Goal: Task Accomplishment & Management: Manage account settings

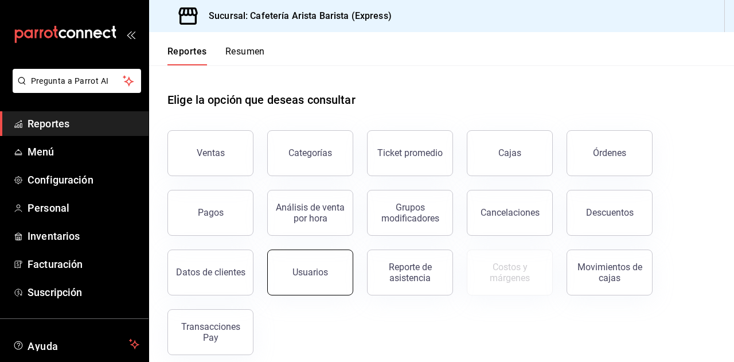
click at [302, 269] on div "Usuarios" at bounding box center [310, 272] width 36 height 11
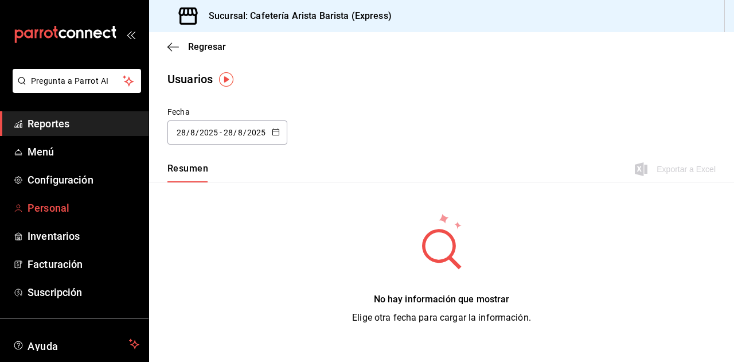
click at [85, 208] on span "Personal" at bounding box center [84, 207] width 112 height 15
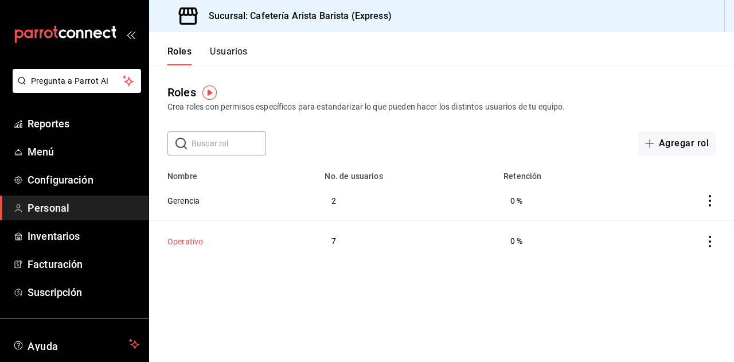
click at [192, 241] on button "Operativo" at bounding box center [185, 241] width 36 height 11
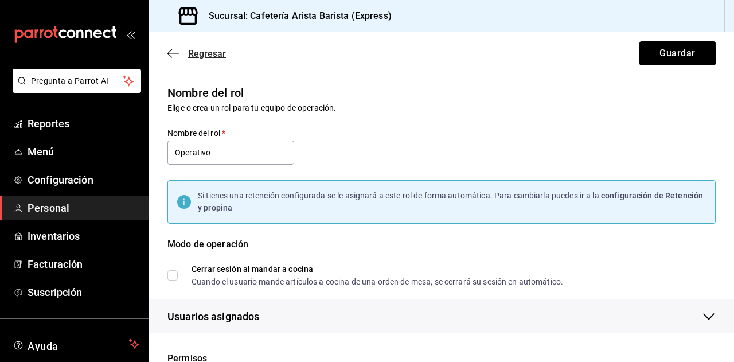
drag, startPoint x: 217, startPoint y: 60, endPoint x: 213, endPoint y: 55, distance: 6.5
click at [213, 55] on div "Regresar Guardar" at bounding box center [441, 53] width 585 height 42
click at [213, 55] on span "Regresar" at bounding box center [207, 53] width 38 height 11
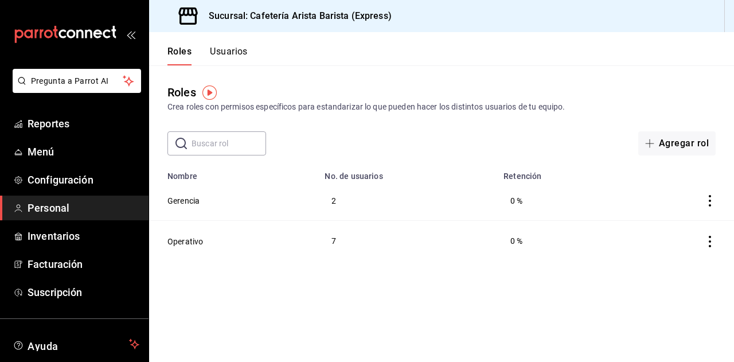
click at [246, 57] on button "Usuarios" at bounding box center [229, 55] width 38 height 19
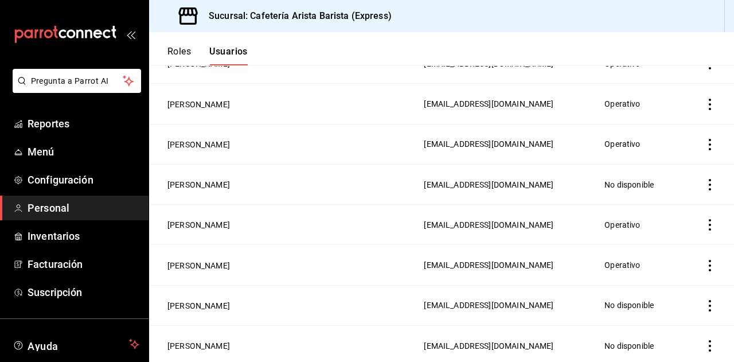
scroll to position [142, 0]
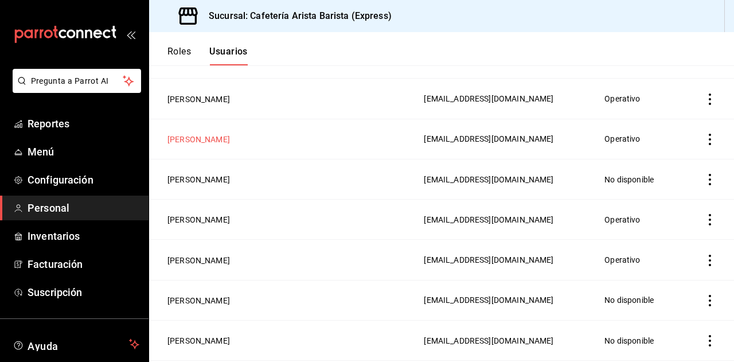
click at [201, 138] on button "[PERSON_NAME]" at bounding box center [198, 139] width 62 height 11
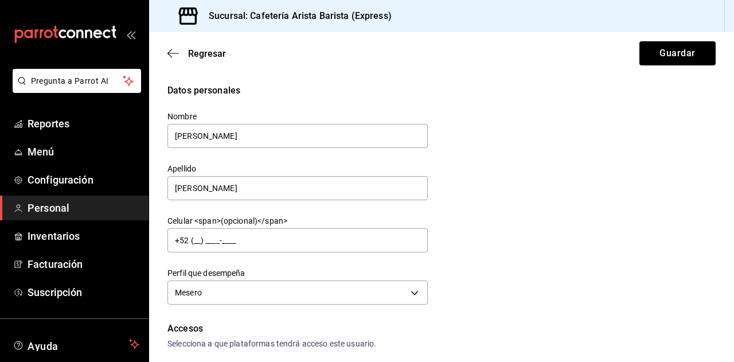
drag, startPoint x: 203, startPoint y: 133, endPoint x: 162, endPoint y: 133, distance: 40.7
click at [162, 133] on div "Nombre [PERSON_NAME]" at bounding box center [291, 123] width 274 height 52
type input "[PERSON_NAME]"
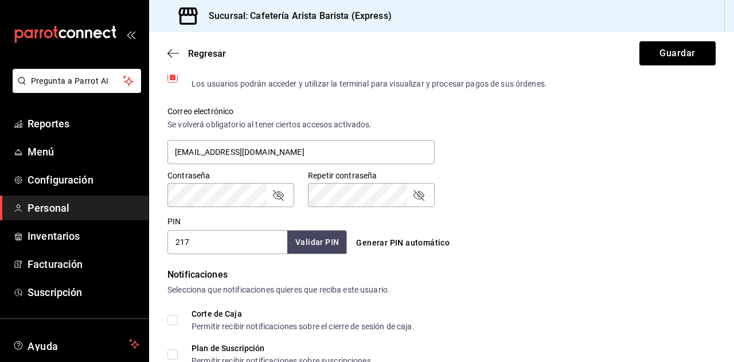
scroll to position [407, 0]
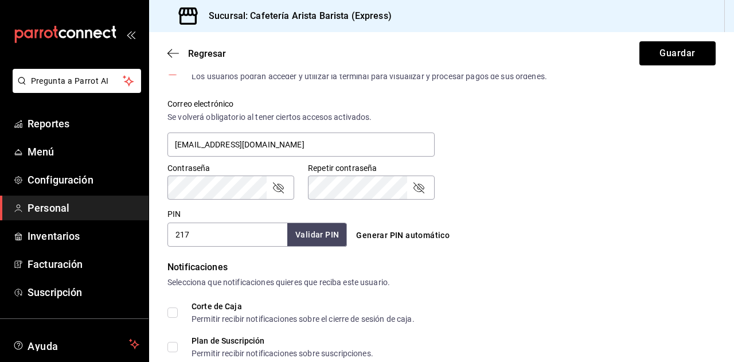
type input "Brams"
drag, startPoint x: 199, startPoint y: 232, endPoint x: 174, endPoint y: 232, distance: 25.2
click at [174, 232] on input "217" at bounding box center [227, 234] width 120 height 24
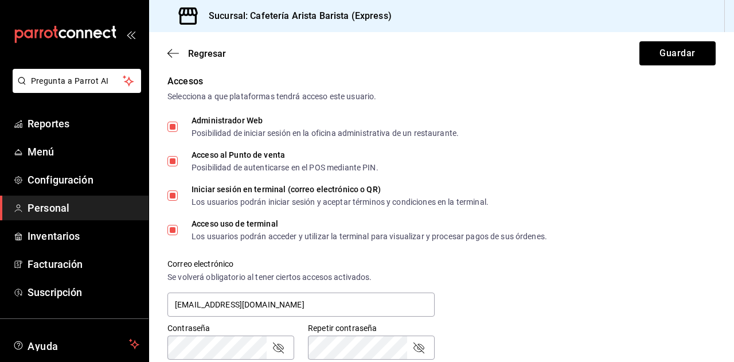
scroll to position [228, 0]
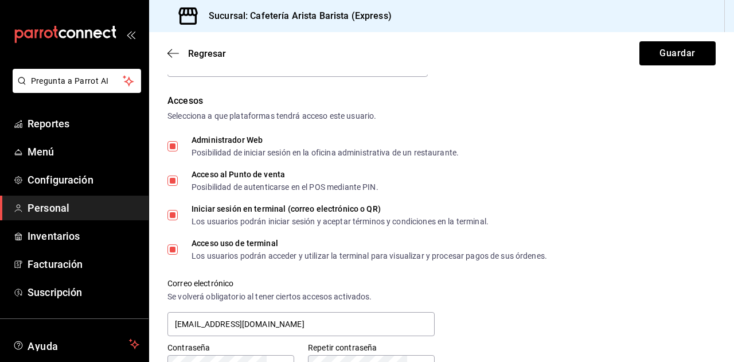
type input "555"
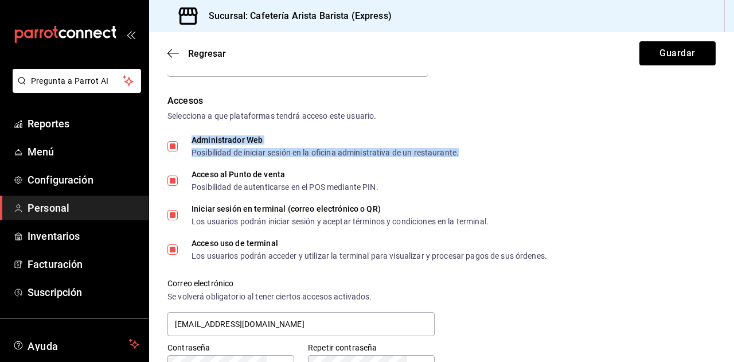
click at [255, 148] on div "Posibilidad de iniciar sesión en la oficina administrativa de un restaurante." at bounding box center [324, 152] width 267 height 8
click at [169, 146] on input "Administrador Web Posibilidad de iniciar sesión en la oficina administrativa de…" at bounding box center [172, 146] width 10 height 10
checkbox input "false"
click at [664, 50] on button "Guardar" at bounding box center [677, 53] width 76 height 24
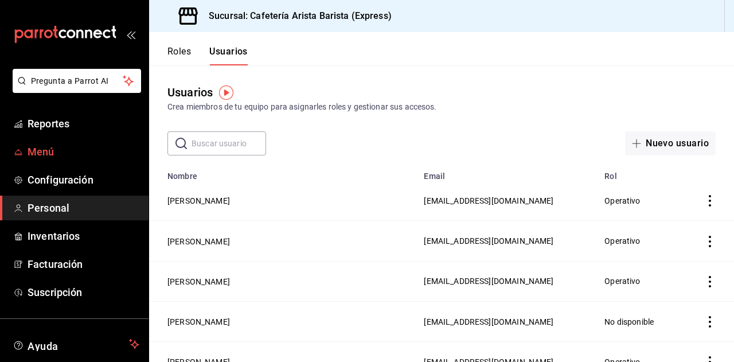
click at [84, 140] on link "Menú" at bounding box center [74, 151] width 148 height 25
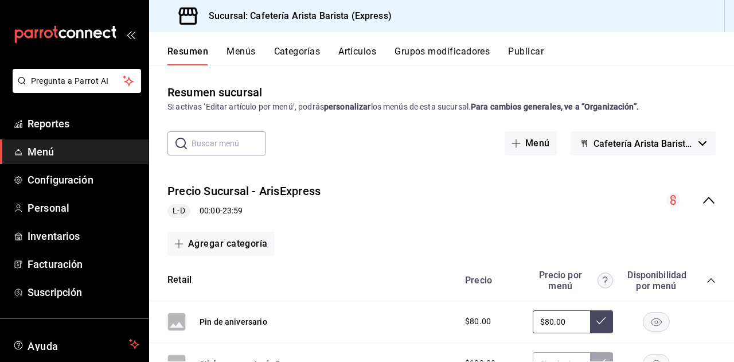
click at [530, 52] on button "Publicar" at bounding box center [526, 55] width 36 height 19
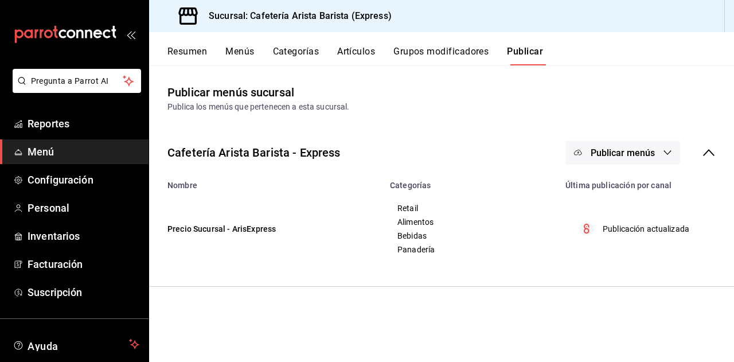
click at [629, 146] on button "Publicar menús" at bounding box center [622, 152] width 115 height 24
click at [610, 182] on div at bounding box center [596, 190] width 32 height 18
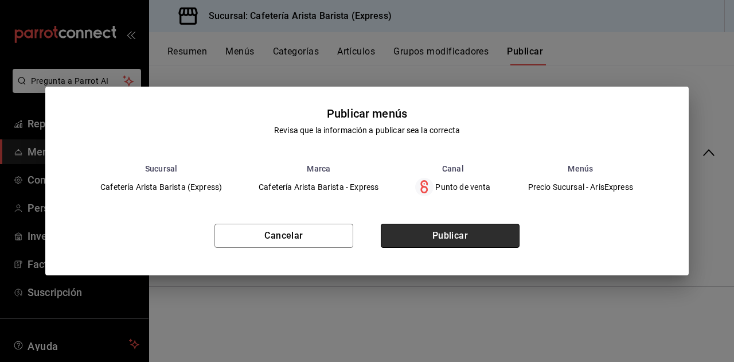
click at [461, 238] on button "Publicar" at bounding box center [450, 236] width 139 height 24
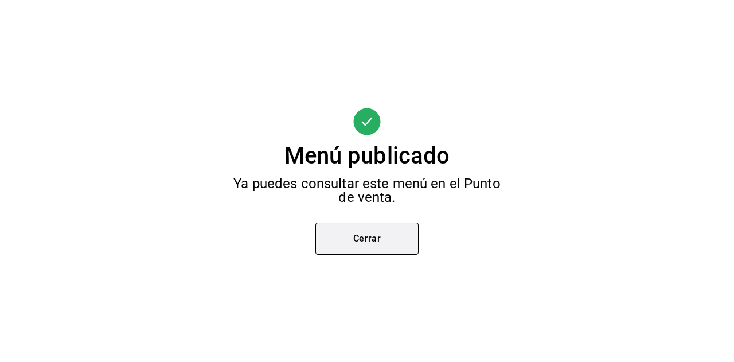
click at [346, 234] on button "Cerrar" at bounding box center [366, 238] width 103 height 32
